Goal: Information Seeking & Learning: Learn about a topic

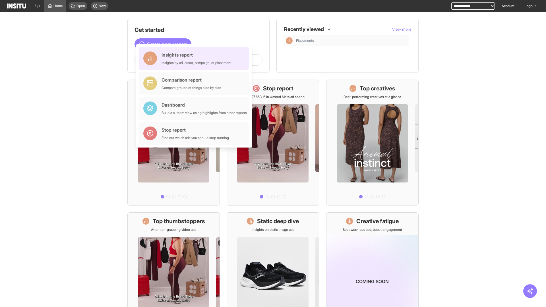
click at [195, 58] on div "Insights report Insights by ad, adset, campaign, or placement" at bounding box center [197, 58] width 70 height 14
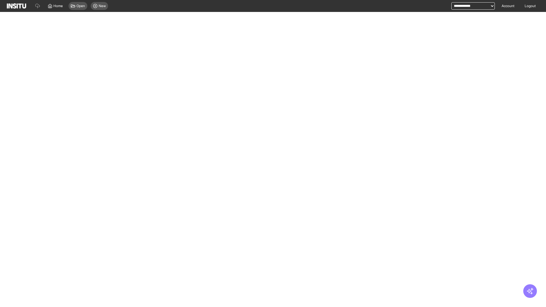
select select "**"
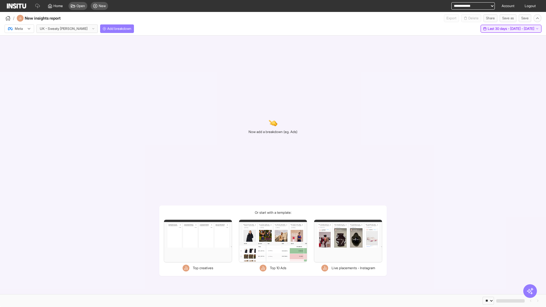
click at [499, 29] on span "Last 30 days - [DATE] - [DATE]" at bounding box center [511, 28] width 47 height 5
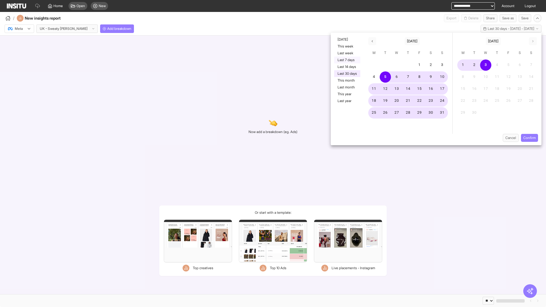
click at [347, 60] on button "Last 7 days" at bounding box center [347, 60] width 26 height 7
